Goal: Task Accomplishment & Management: Use online tool/utility

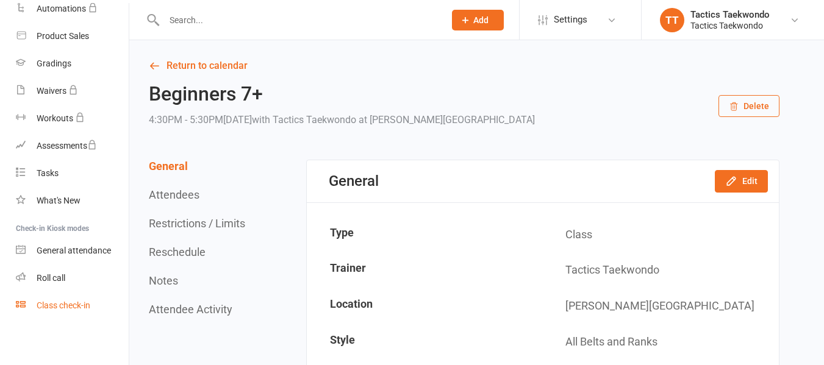
click at [81, 301] on link "Class check-in" at bounding box center [72, 305] width 113 height 27
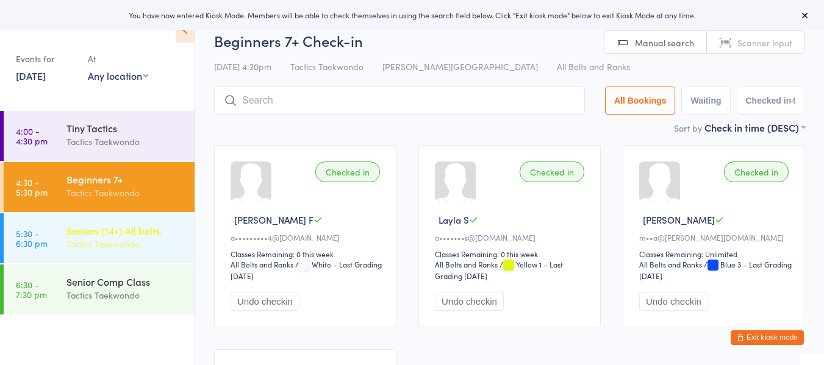
click at [149, 235] on div "Seniors (14+) All belts." at bounding box center [125, 230] width 118 height 13
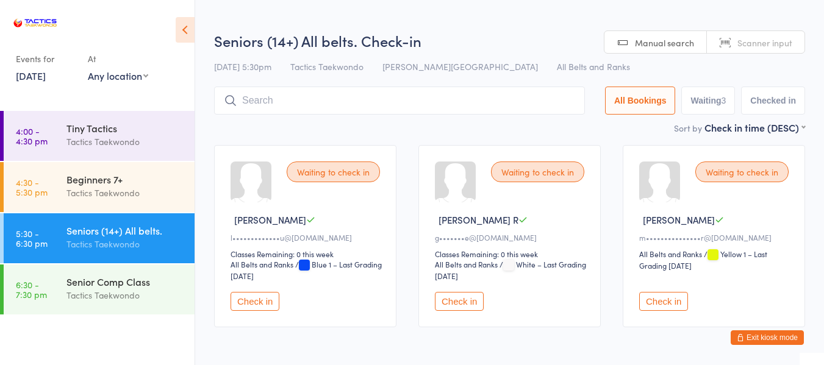
click at [647, 297] on button "Check in" at bounding box center [663, 301] width 49 height 19
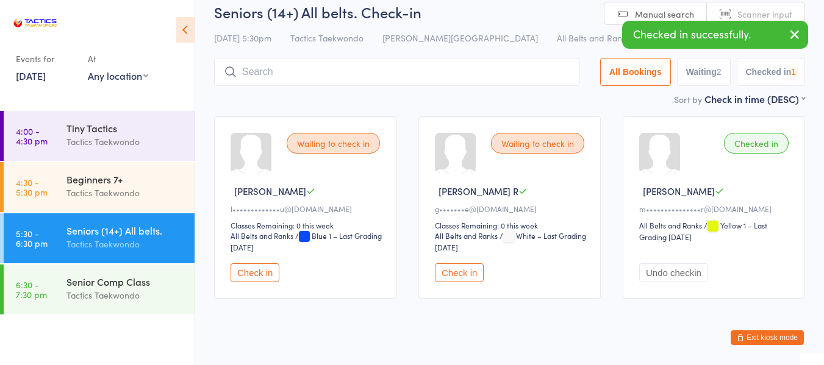
scroll to position [45, 0]
